Goal: Task Accomplishment & Management: Manage account settings

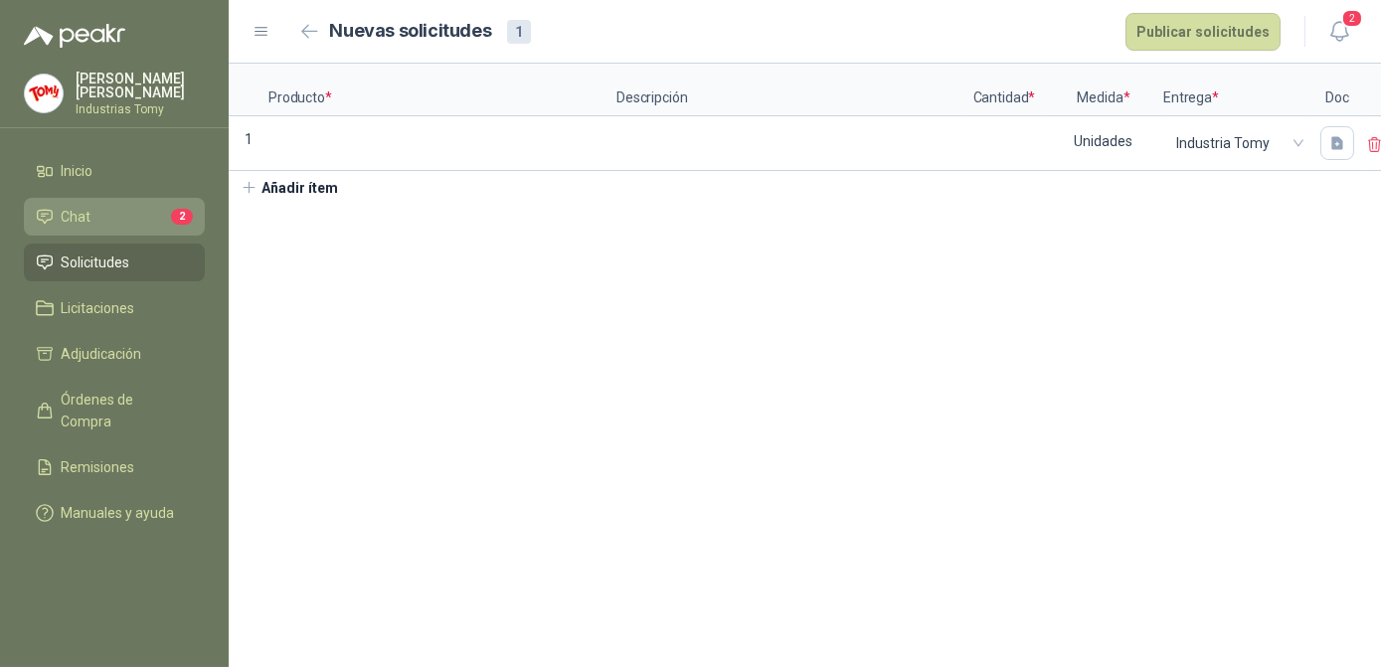
click at [117, 211] on li "Chat 2" at bounding box center [114, 217] width 157 height 22
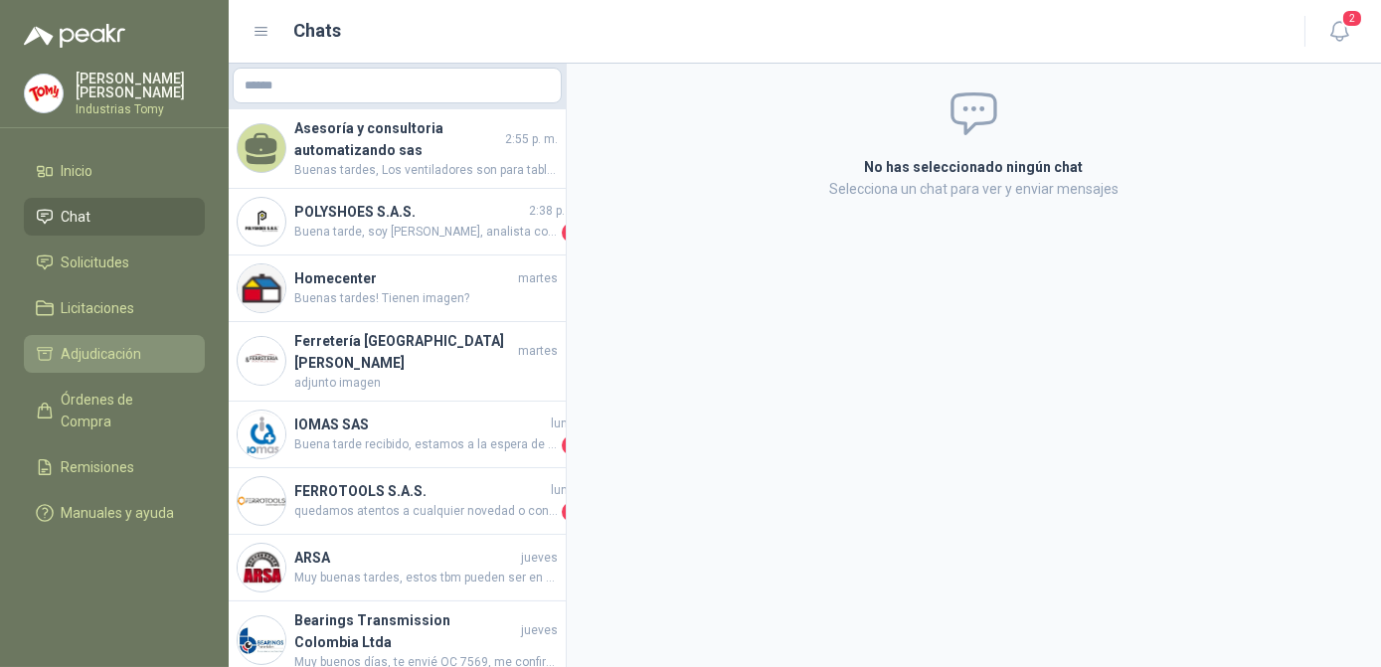
click at [108, 345] on span "Adjudicación" at bounding box center [102, 354] width 81 height 22
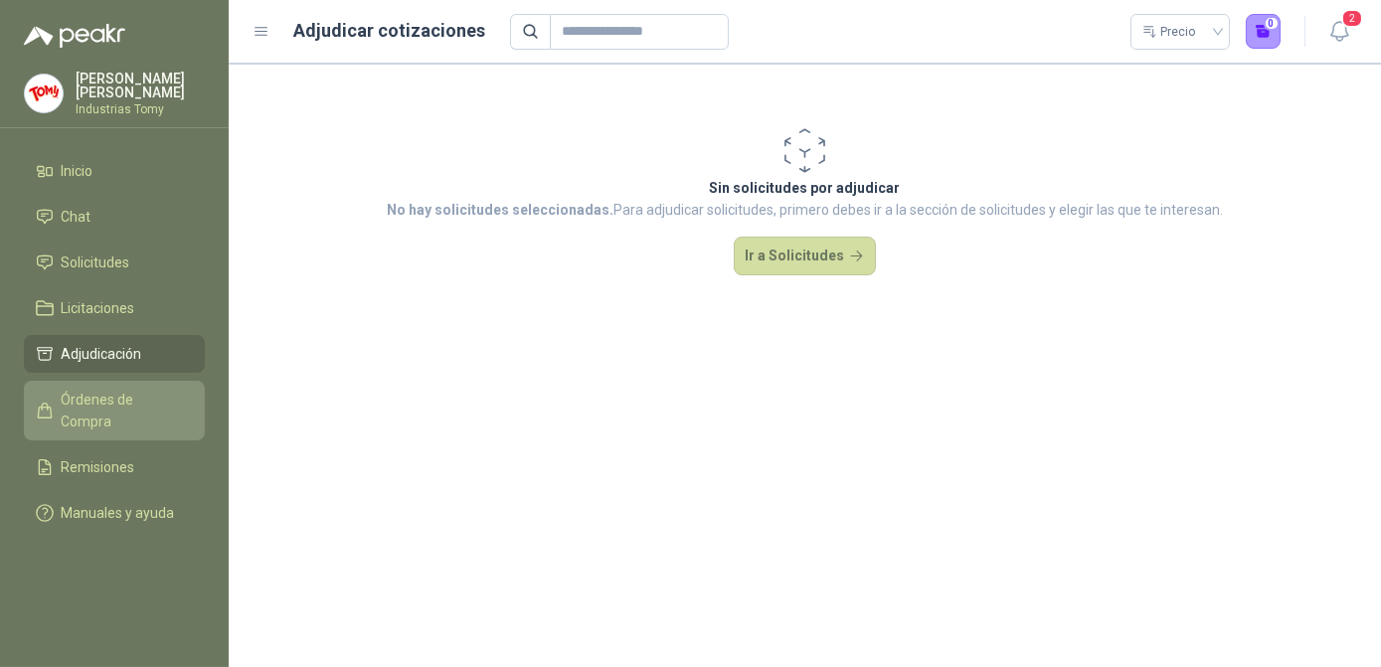
click at [137, 396] on span "Órdenes de Compra" at bounding box center [124, 411] width 124 height 44
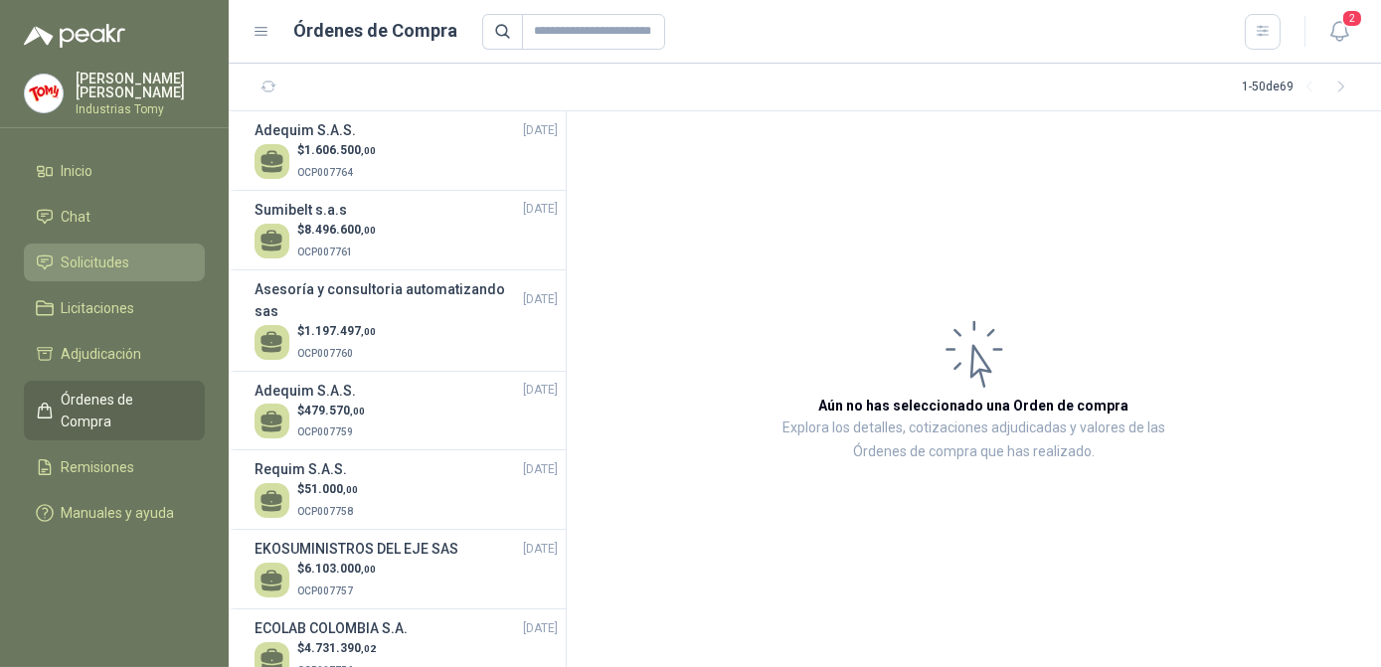
click at [98, 260] on span "Solicitudes" at bounding box center [96, 262] width 69 height 22
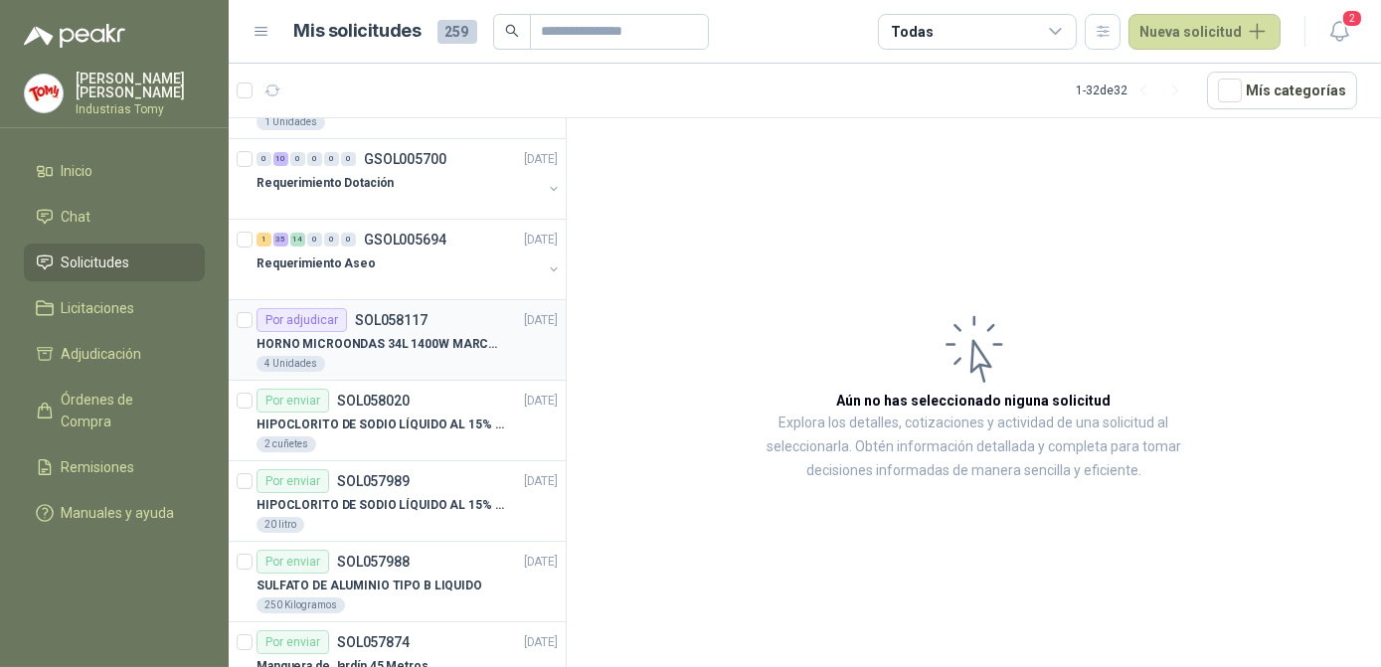
scroll to position [89, 0]
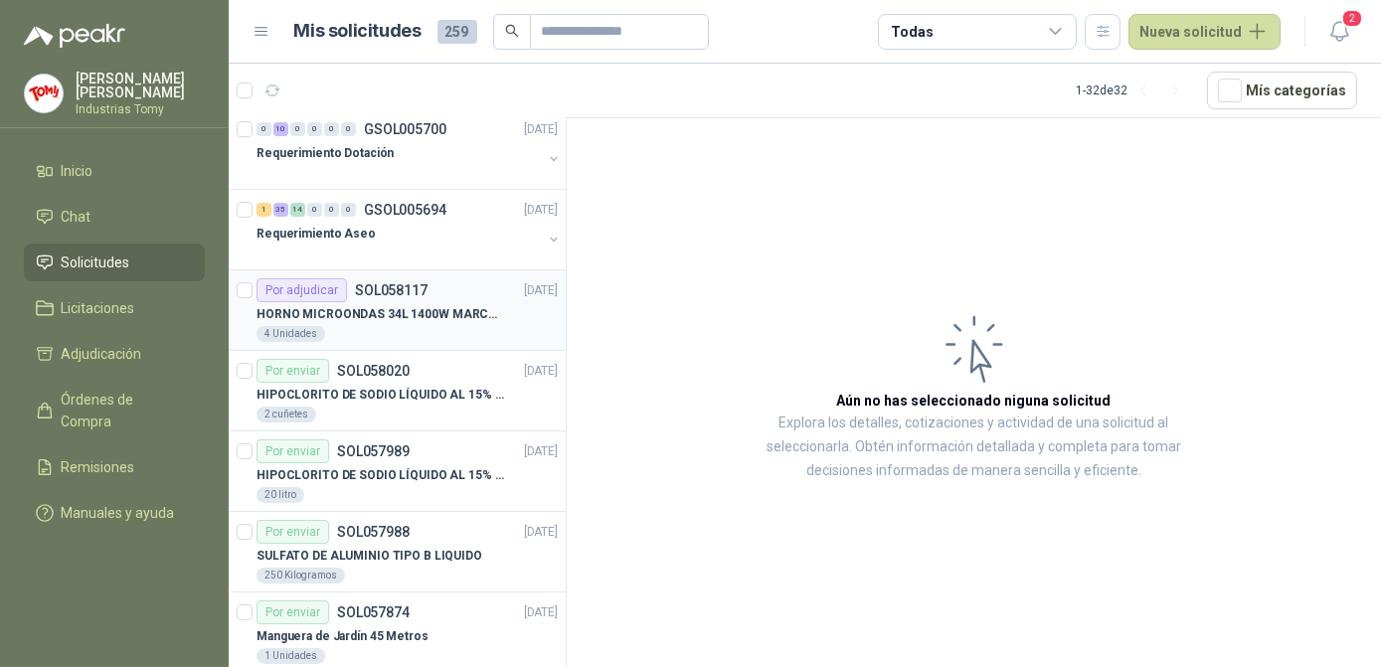
click at [419, 311] on p "HORNO MICROONDAS 34L 1400W MARCA TORNADO." at bounding box center [380, 314] width 248 height 19
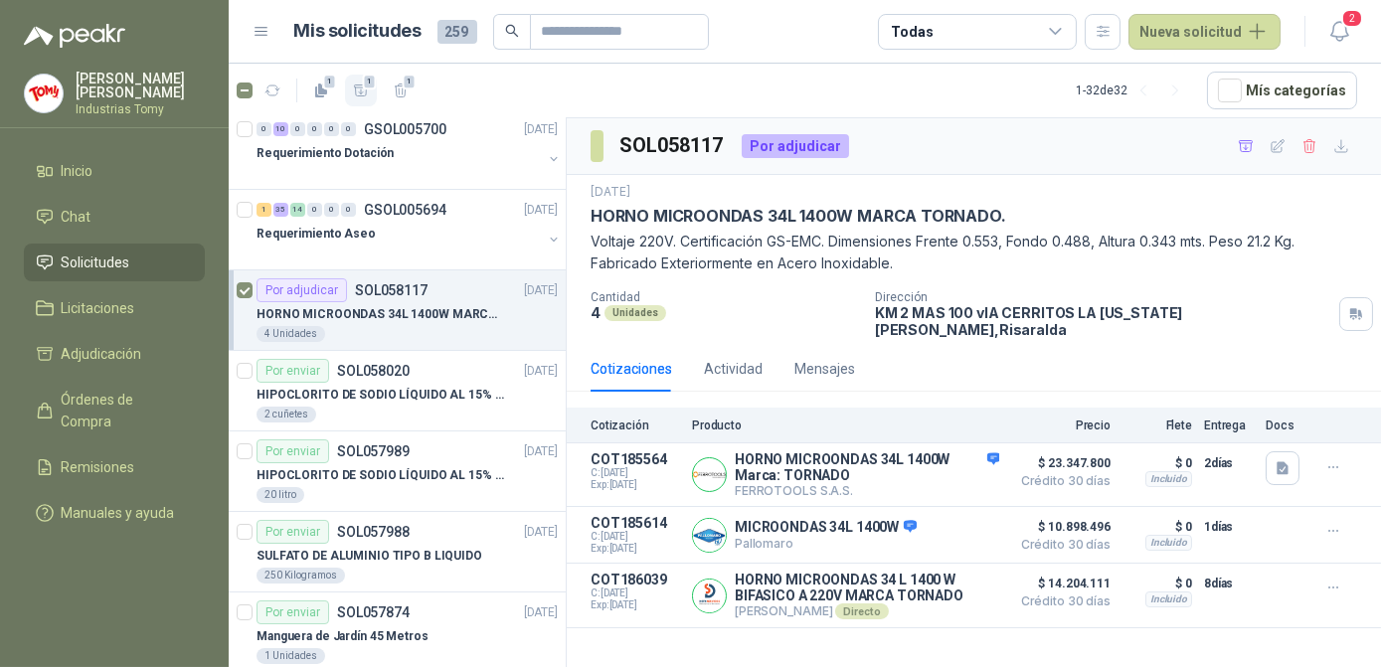
click at [357, 88] on icon "button" at bounding box center [361, 91] width 17 height 17
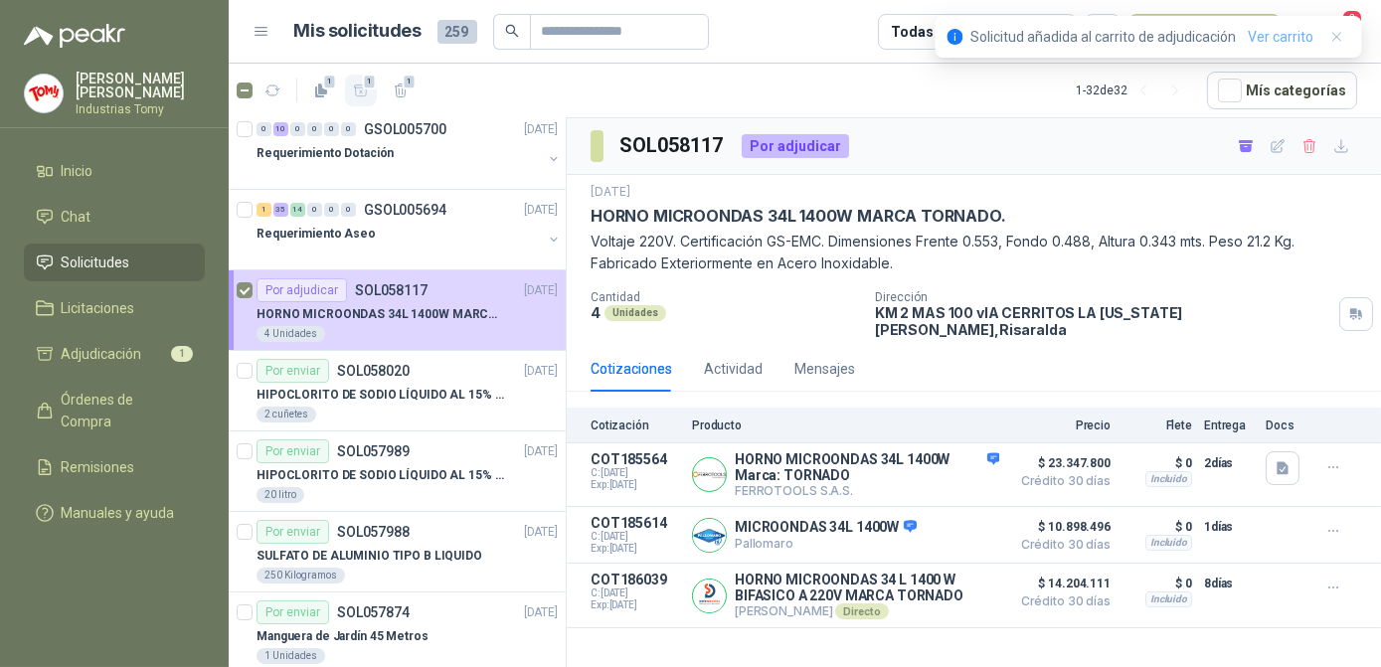
click at [1258, 30] on link "Ver carrito" at bounding box center [1280, 37] width 66 height 22
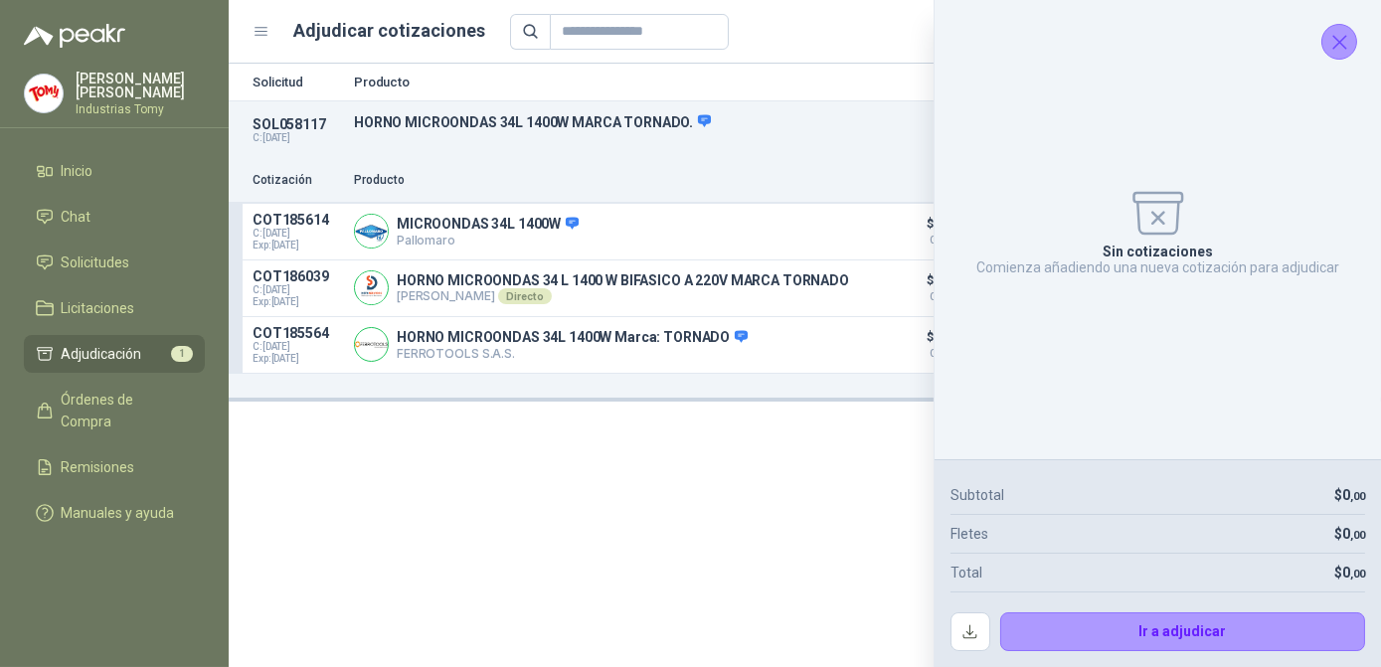
drag, startPoint x: 1338, startPoint y: 30, endPoint x: 1309, endPoint y: 33, distance: 29.0
click at [1338, 30] on icon "Cerrar" at bounding box center [1339, 42] width 25 height 25
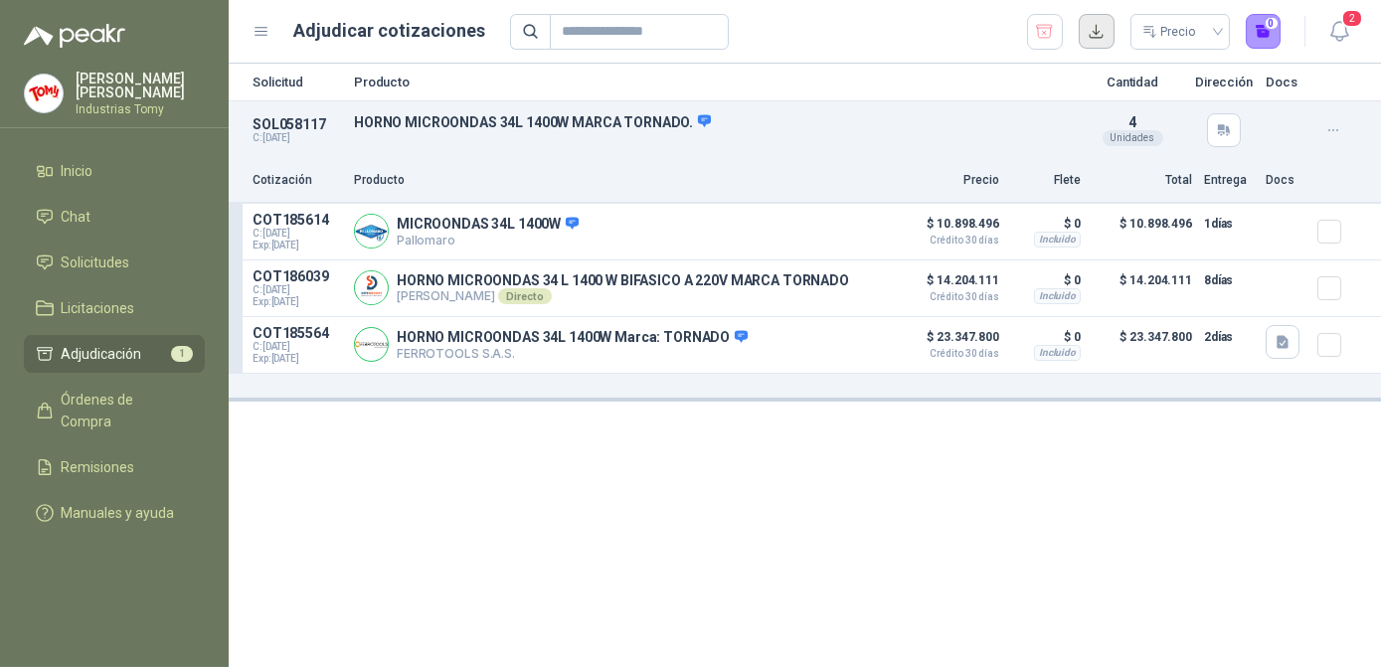
click at [1081, 32] on button "button" at bounding box center [1096, 32] width 36 height 36
click at [853, 231] on button "Detalles" at bounding box center [840, 231] width 93 height 27
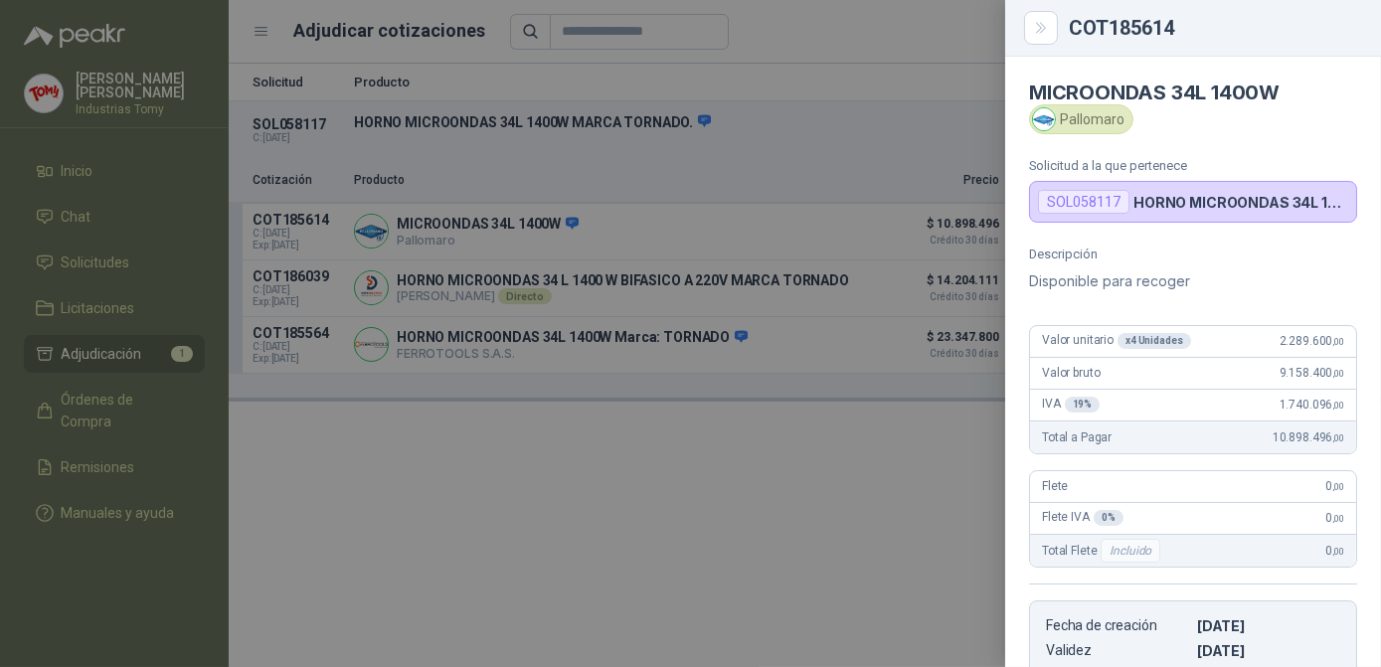
click at [929, 492] on div at bounding box center [690, 333] width 1381 height 667
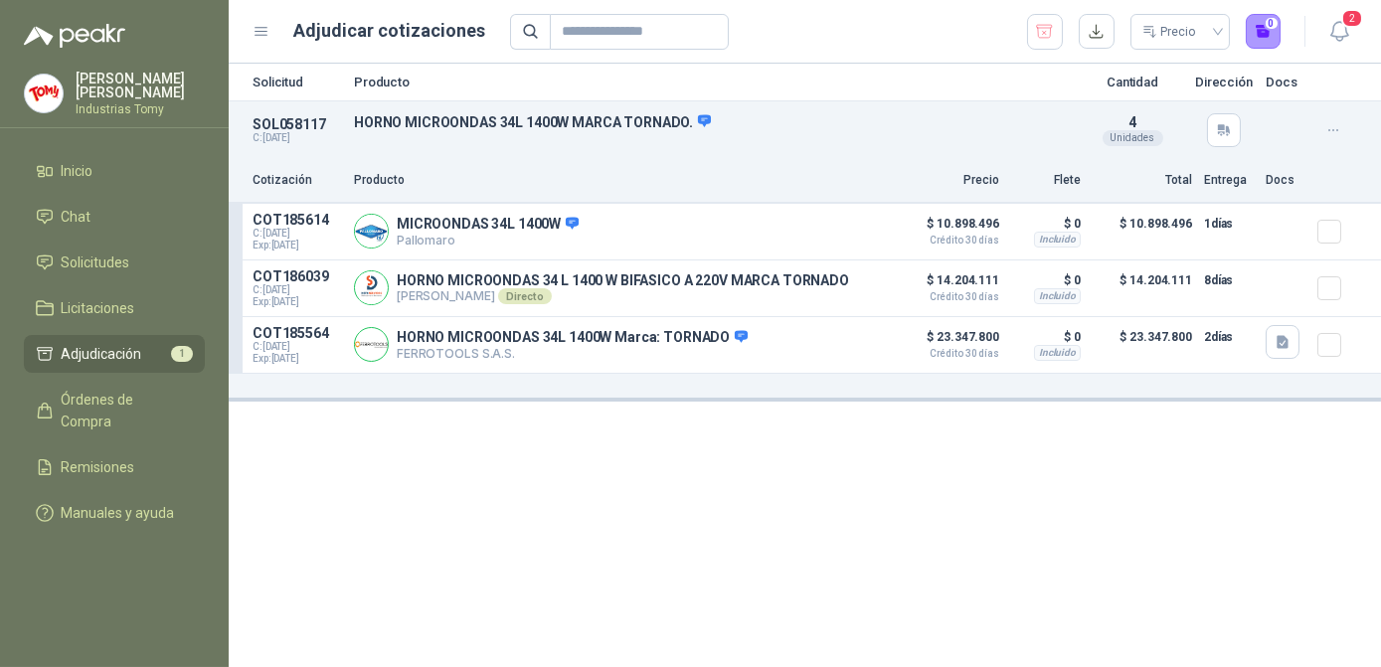
click at [887, 653] on div "Solicitud Producto Cantidad Dirección Docs SOL058117 C: [DATE] HORNO MICROONDAS…" at bounding box center [805, 365] width 1152 height 603
click at [905, 532] on div "Solicitud Producto Cantidad Dirección Docs SOL058117 C: [DATE] HORNO MICROONDAS…" at bounding box center [805, 365] width 1152 height 603
click at [857, 348] on button "Detalles" at bounding box center [840, 344] width 93 height 27
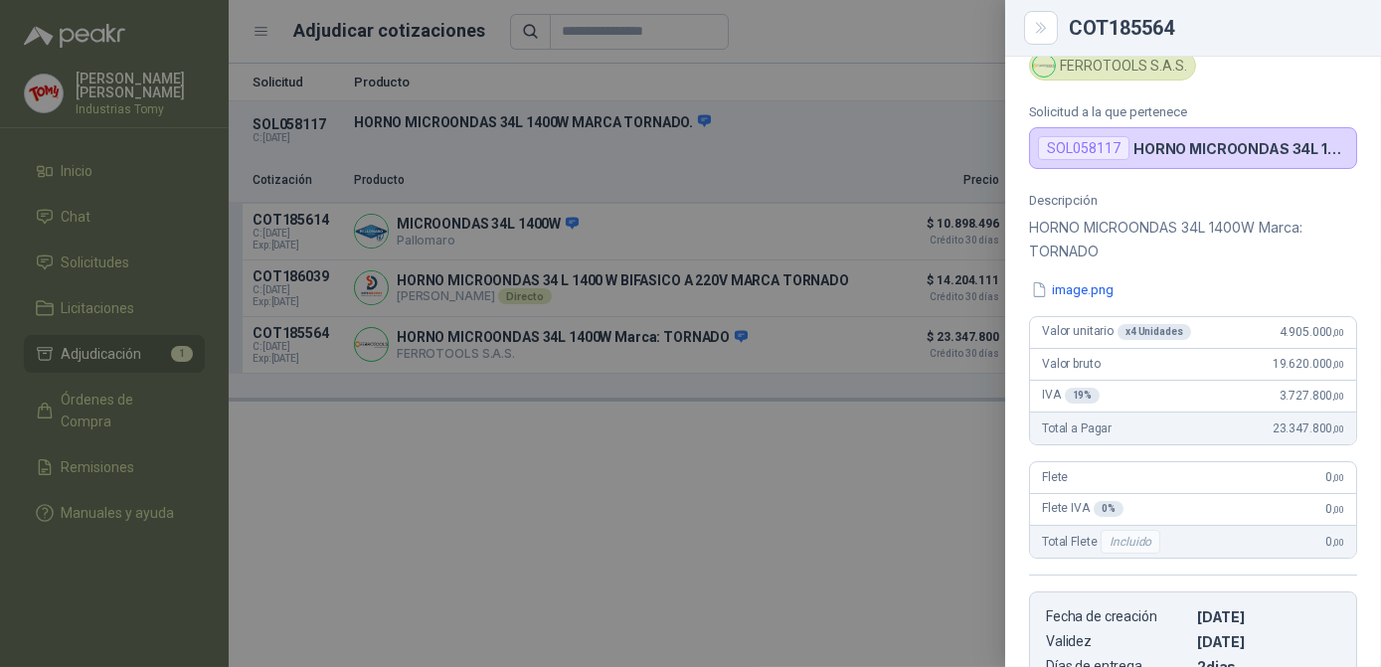
scroll to position [0, 0]
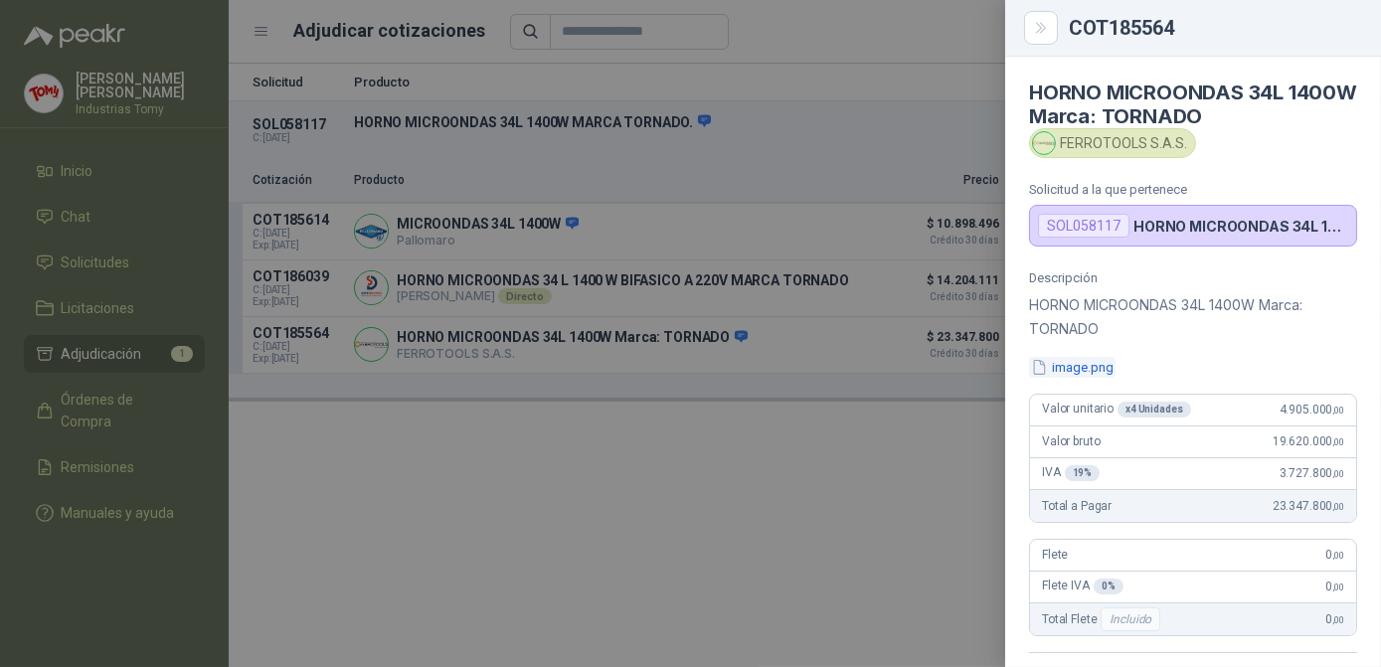
click at [1076, 371] on button "image.png" at bounding box center [1072, 367] width 86 height 21
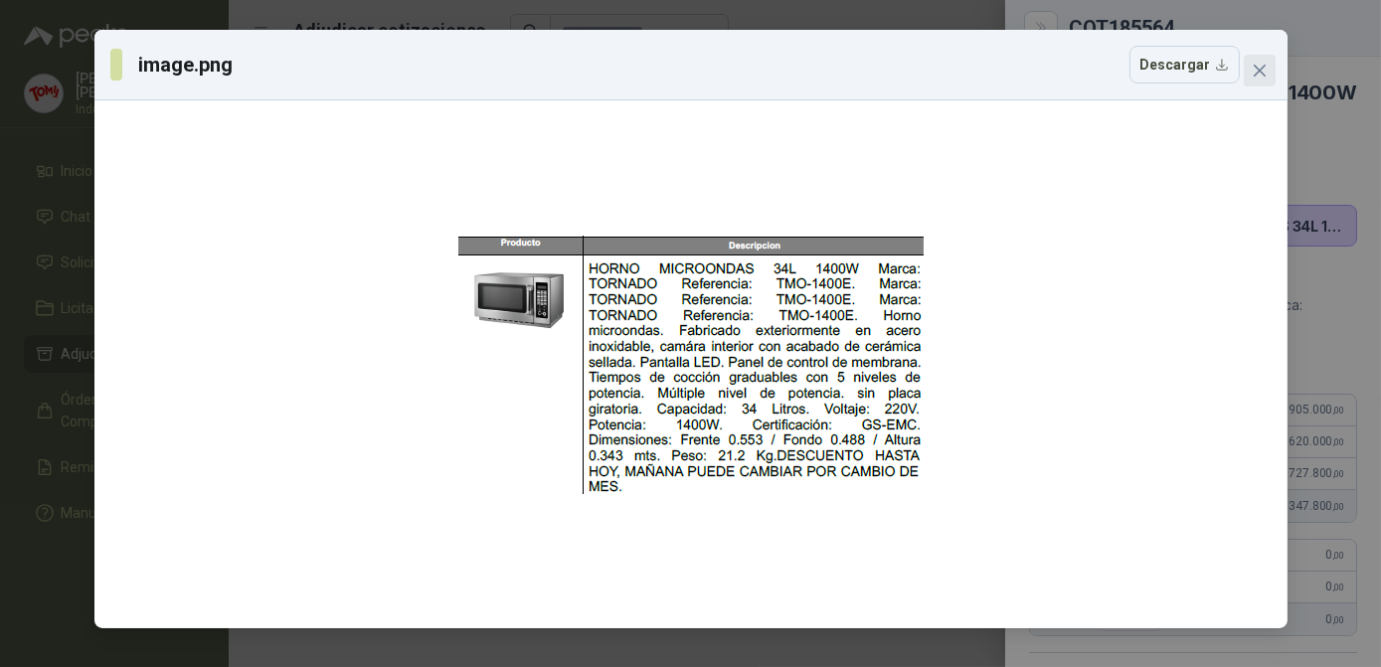
drag, startPoint x: 1268, startPoint y: 62, endPoint x: 1255, endPoint y: 85, distance: 27.1
click at [1265, 64] on span "Close" at bounding box center [1259, 71] width 32 height 16
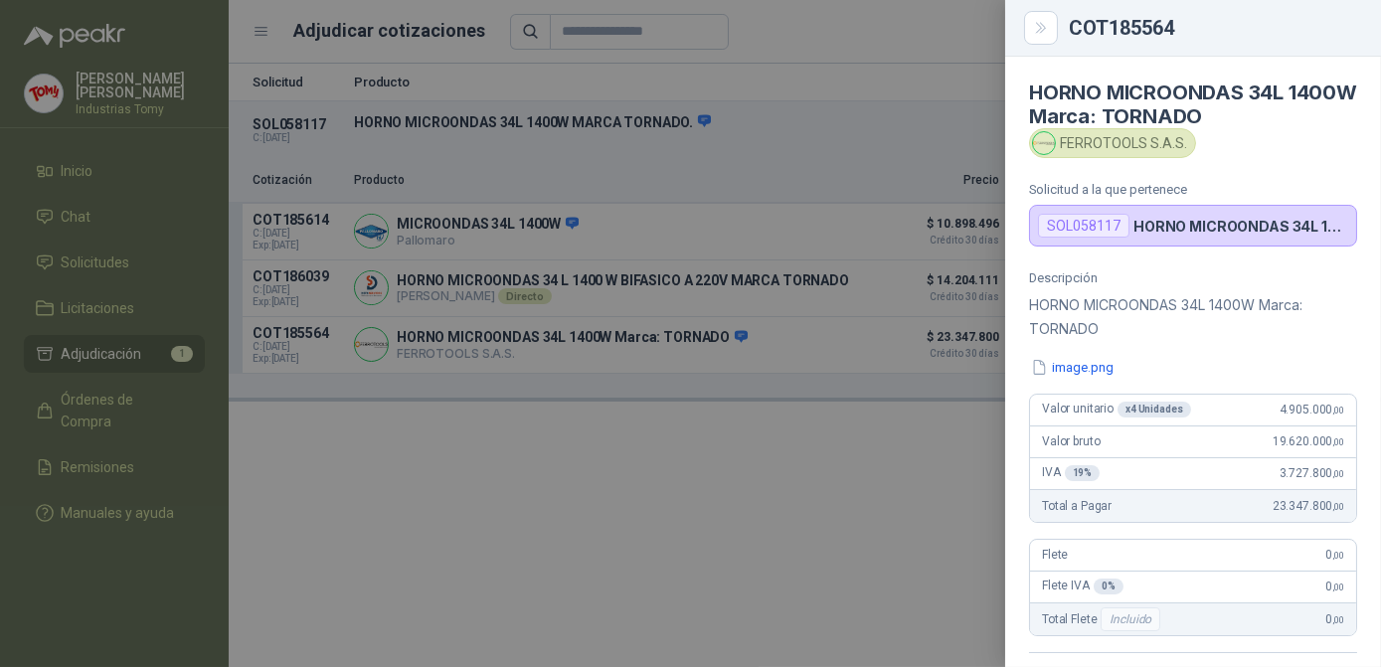
click at [487, 278] on div at bounding box center [690, 333] width 1381 height 667
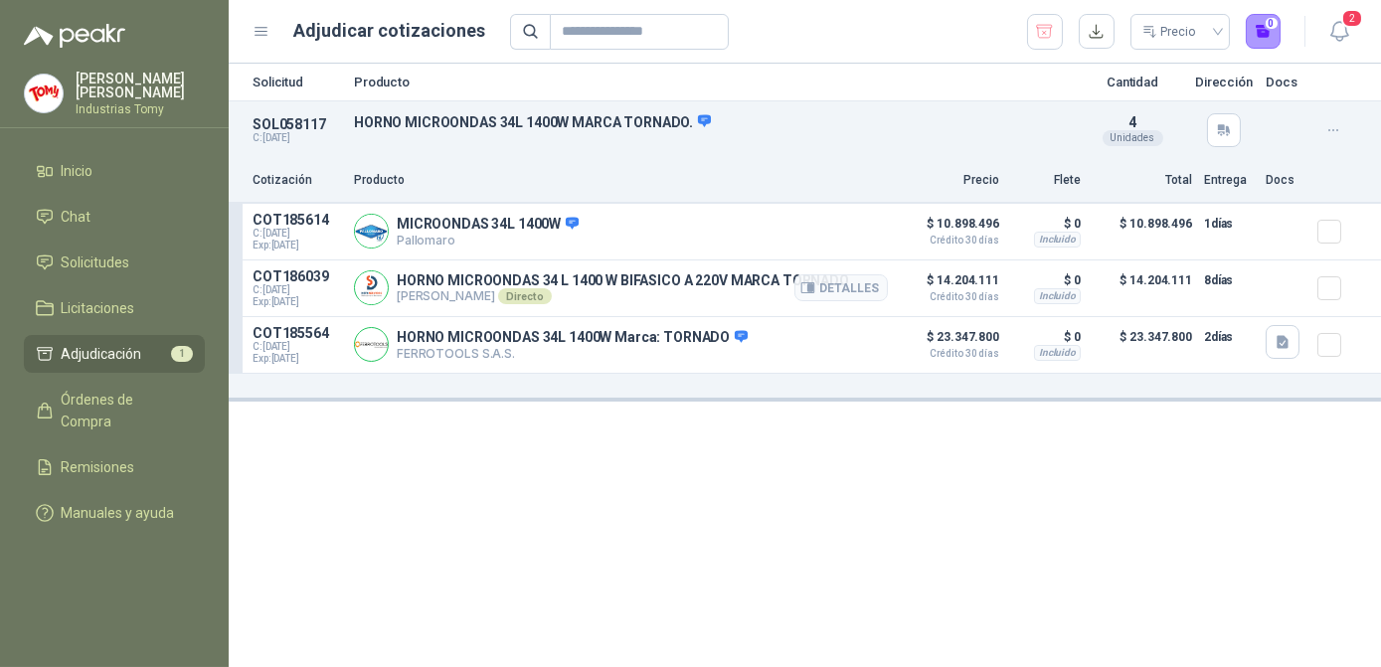
click at [893, 292] on article "COT186039 C: [DATE] Exp: [DATE] HORNO MICROONDAS 34 L 1400 W BIFASICO A 220V MA…" at bounding box center [805, 288] width 1152 height 57
click at [847, 292] on button "Detalles" at bounding box center [840, 287] width 93 height 27
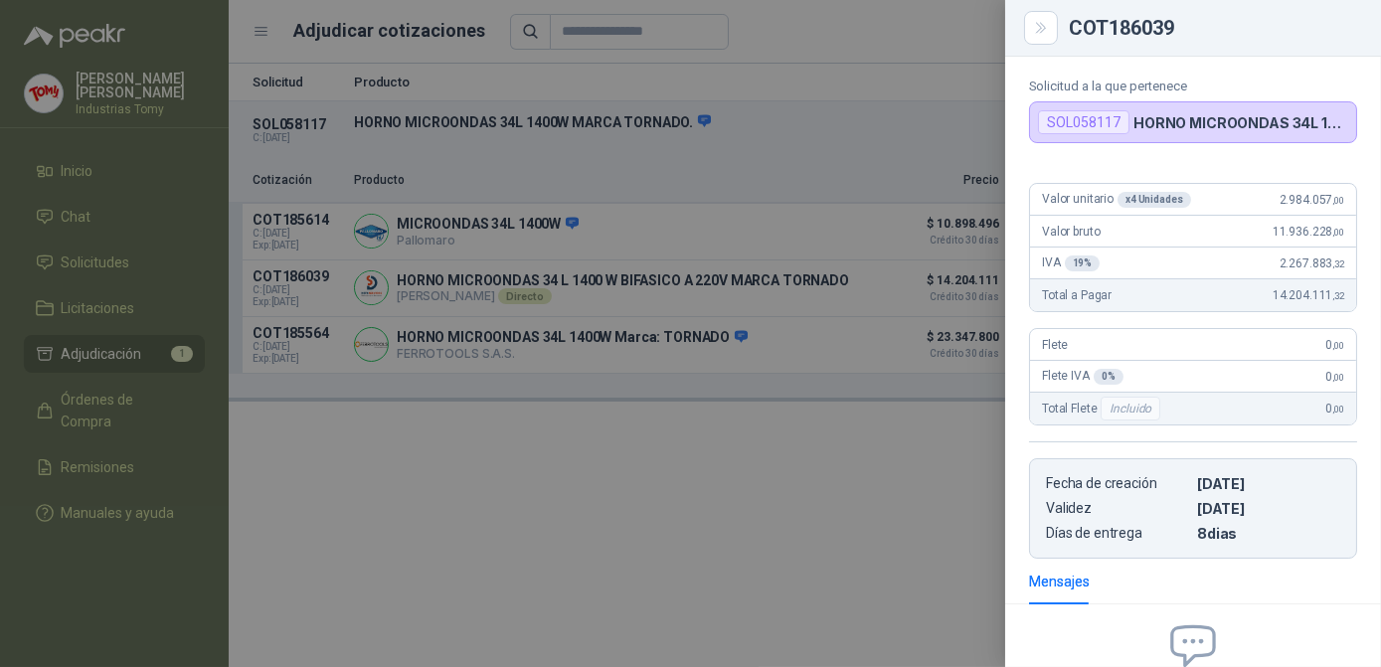
scroll to position [0, 0]
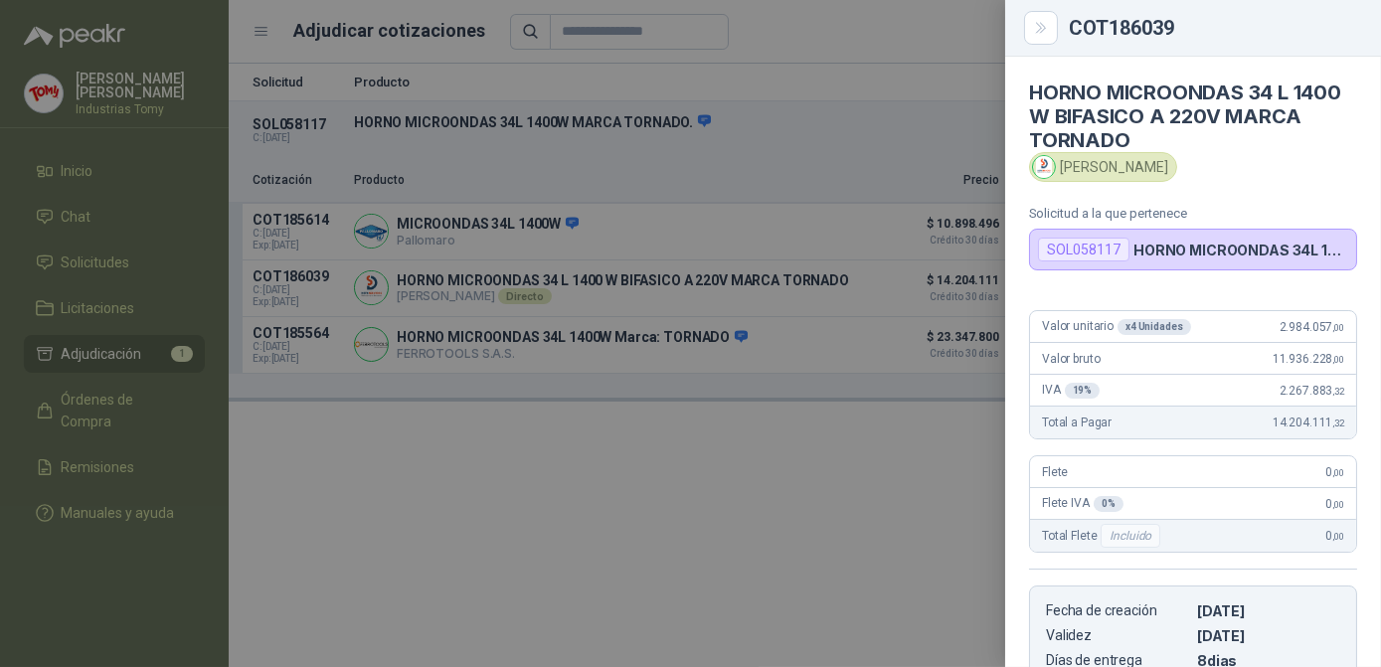
click at [1269, 188] on article "HORNO MICROONDAS 34 L 1400 W BIFASICO A 220V MARCA TORNADO [PERSON_NAME] Solici…" at bounding box center [1193, 164] width 376 height 214
click at [1249, 275] on div "HORNO MICROONDAS 34 L 1400 W BIFASICO A 220V MARCA TORNADO [PERSON_NAME] Solici…" at bounding box center [1193, 362] width 376 height 610
click at [1036, 17] on button "Close" at bounding box center [1041, 28] width 34 height 34
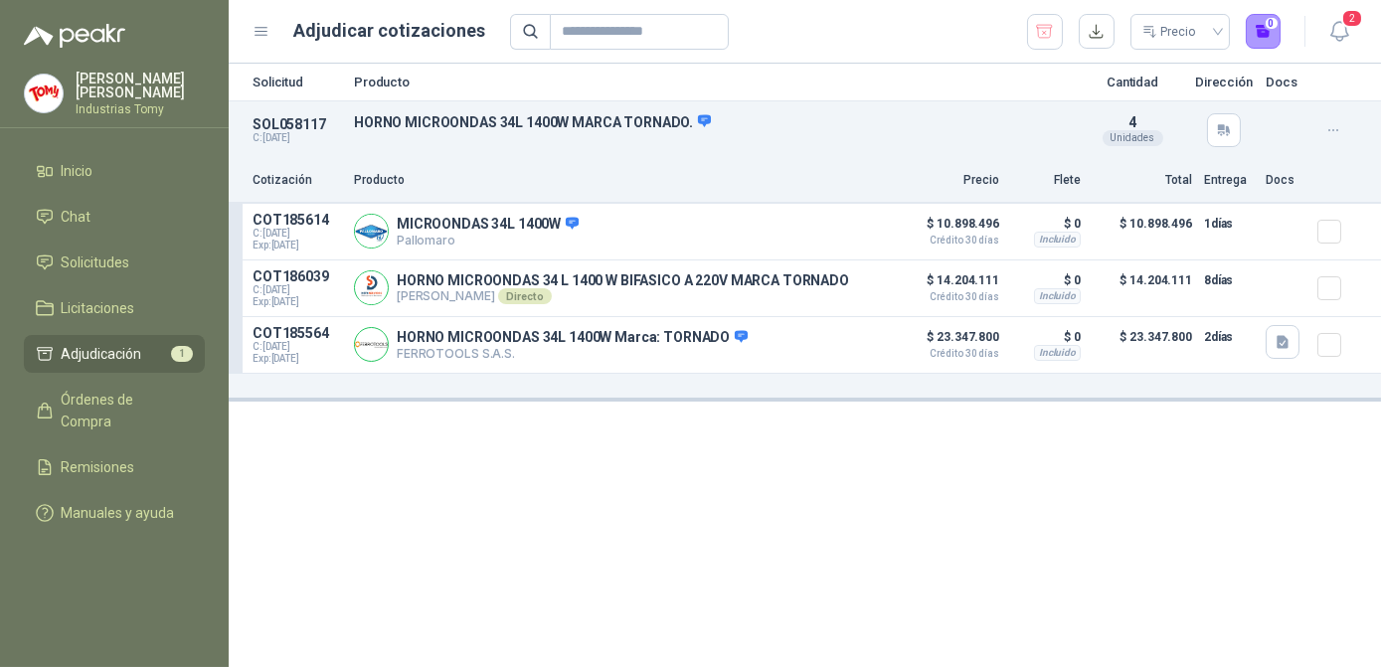
click at [815, 510] on div "Solicitud Producto Cantidad Dirección Docs SOL058117 C: [DATE] HORNO MICROONDAS…" at bounding box center [805, 365] width 1152 height 603
click at [1039, 119] on button "Detalles" at bounding box center [1023, 121] width 93 height 27
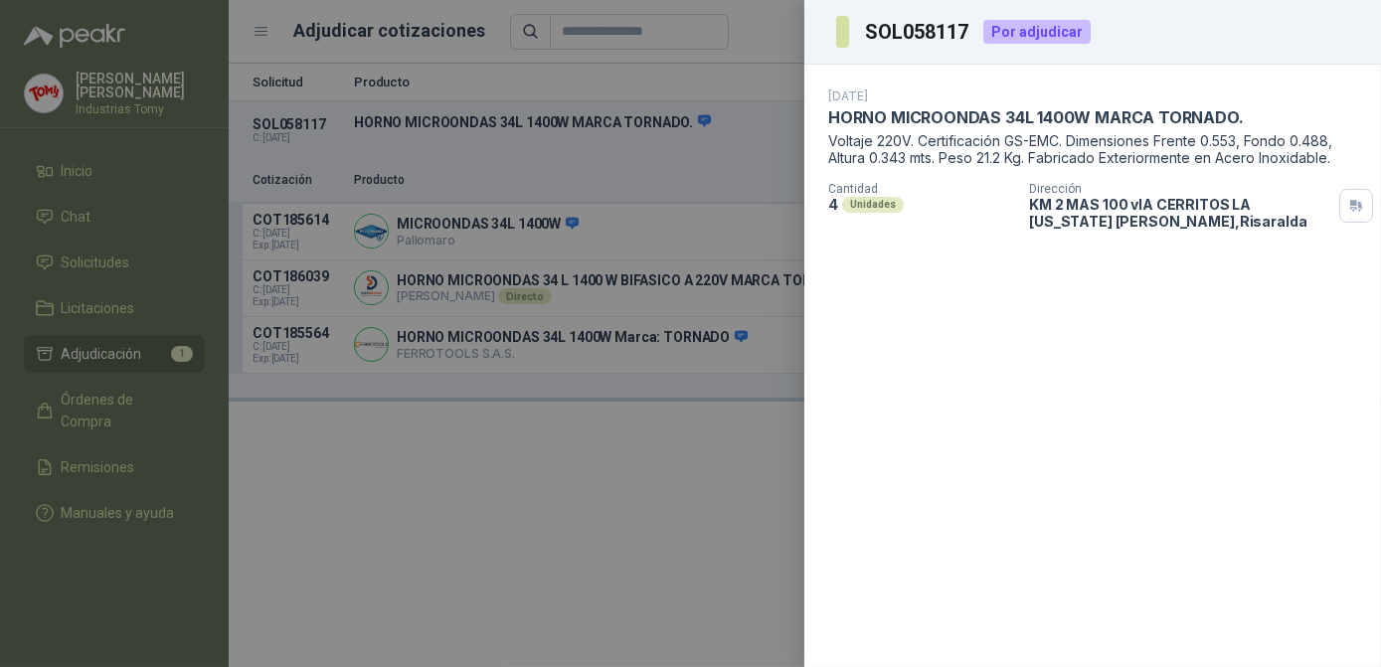
click at [756, 91] on div at bounding box center [690, 333] width 1381 height 667
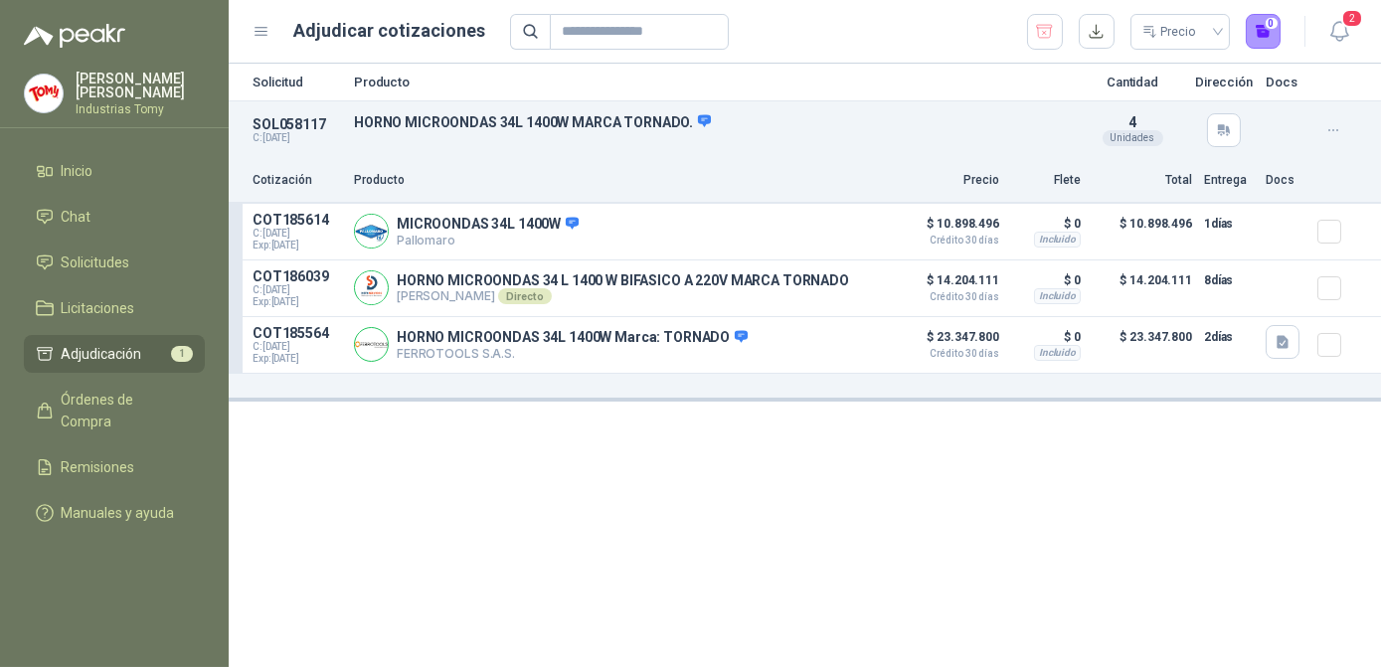
click at [738, 491] on div "Solicitud Producto Cantidad Dirección Docs SOL058117 C: [DATE] HORNO MICROONDAS…" at bounding box center [805, 365] width 1152 height 603
